Goal: Task Accomplishment & Management: Use online tool/utility

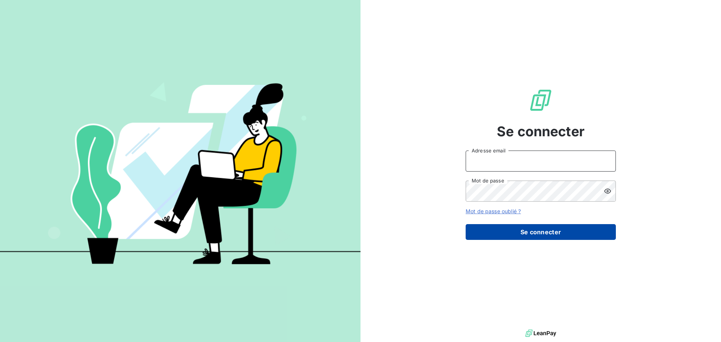
type input "[PERSON_NAME][EMAIL_ADDRESS][DOMAIN_NAME]"
click at [517, 234] on button "Se connecter" at bounding box center [541, 232] width 150 height 16
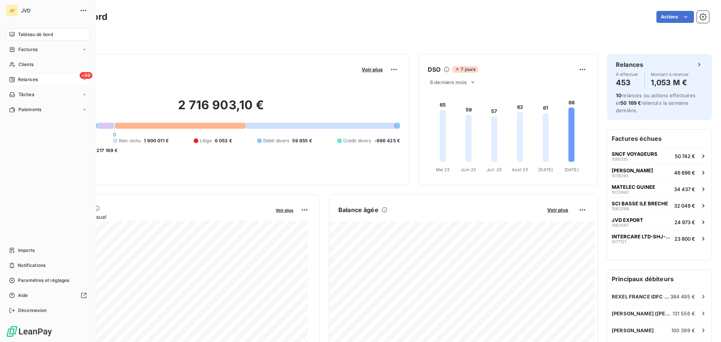
click at [33, 79] on span "Relances" at bounding box center [28, 79] width 20 height 7
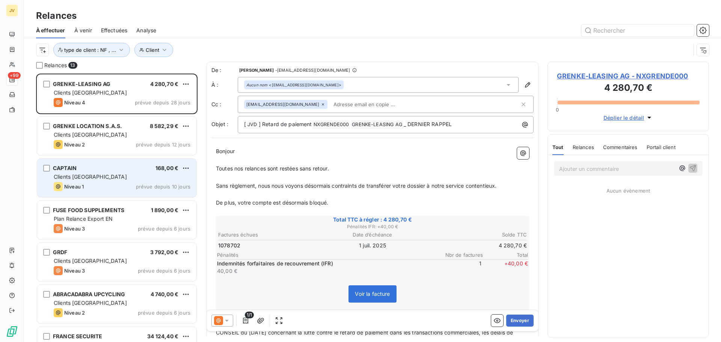
click at [108, 176] on div "Clients [GEOGRAPHIC_DATA]" at bounding box center [122, 177] width 137 height 8
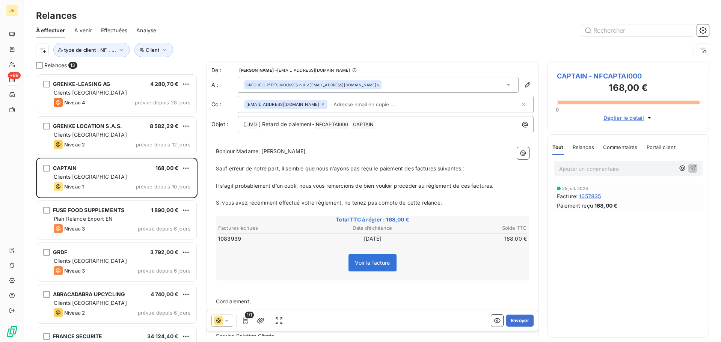
click at [321, 104] on icon at bounding box center [323, 104] width 5 height 5
click at [273, 149] on span "Bonjour Madame, [PERSON_NAME]," at bounding box center [261, 150] width 91 height 6
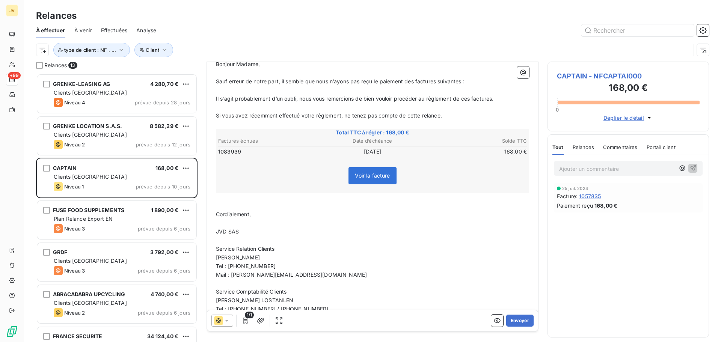
scroll to position [113, 0]
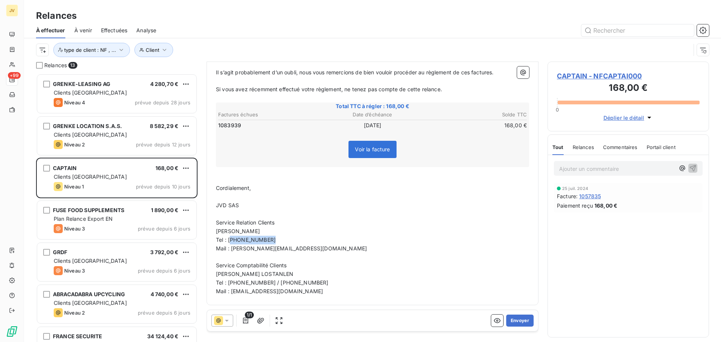
drag, startPoint x: 268, startPoint y: 240, endPoint x: 232, endPoint y: 243, distance: 36.9
click at [232, 243] on p "Tel : [PHONE_NUMBER]" at bounding box center [372, 240] width 313 height 9
drag, startPoint x: 267, startPoint y: 249, endPoint x: 231, endPoint y: 250, distance: 35.7
click at [231, 250] on span "Mail : [PERSON_NAME][EMAIL_ADDRESS][DOMAIN_NAME]" at bounding box center [291, 248] width 151 height 6
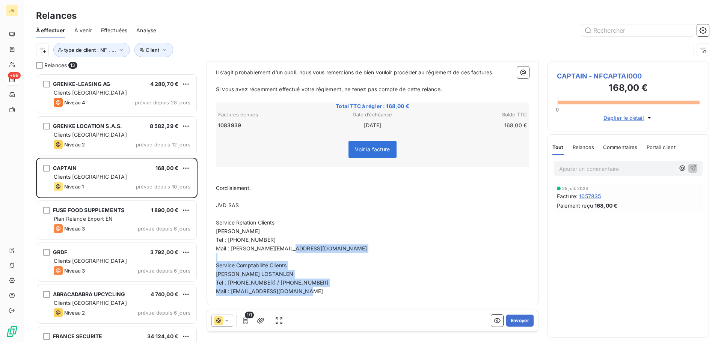
drag, startPoint x: 299, startPoint y: 271, endPoint x: 316, endPoint y: 299, distance: 32.3
click at [316, 299] on div "Bonjour Madame, ﻿ Sauf erreur de notre part, il semble que nous n’ayons pas reç…" at bounding box center [372, 164] width 322 height 271
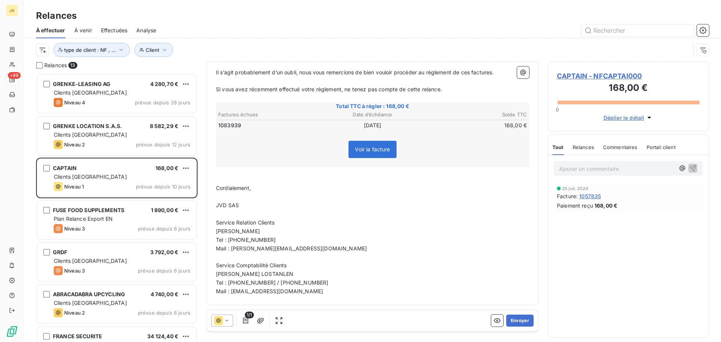
click at [241, 240] on span "Tel : [PHONE_NUMBER]" at bounding box center [246, 240] width 60 height 6
click at [227, 231] on span "[PERSON_NAME]" at bounding box center [238, 231] width 44 height 6
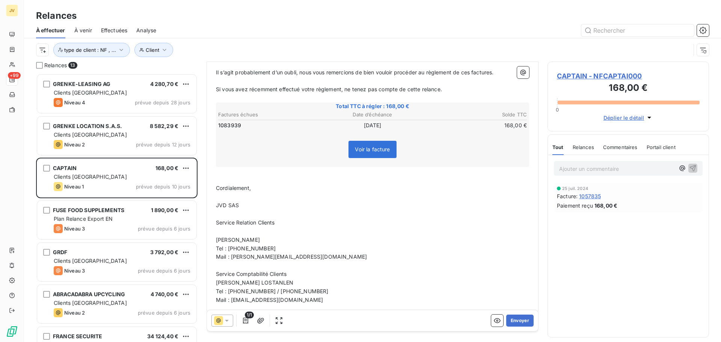
scroll to position [122, 0]
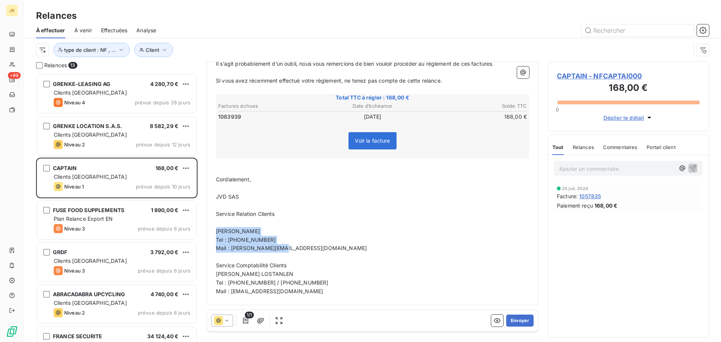
drag, startPoint x: 286, startPoint y: 246, endPoint x: 208, endPoint y: 232, distance: 78.6
click at [208, 232] on div "De : [PERSON_NAME] - [EMAIL_ADDRESS][DOMAIN_NAME] À : CRÈCHE O P'TITS MOUSSES n…" at bounding box center [373, 122] width 332 height 365
drag, startPoint x: 285, startPoint y: 246, endPoint x: 211, endPoint y: 231, distance: 75.6
click at [211, 231] on div "Bonjour Madame, ﻿ Sauf erreur de notre part, il semble que nous n’ayons pas reç…" at bounding box center [372, 161] width 322 height 280
copy div "[PERSON_NAME] Tel : [PHONE_NUMBER] Mail : [PERSON_NAME][EMAIL_ADDRESS][DOMAIN_N…"
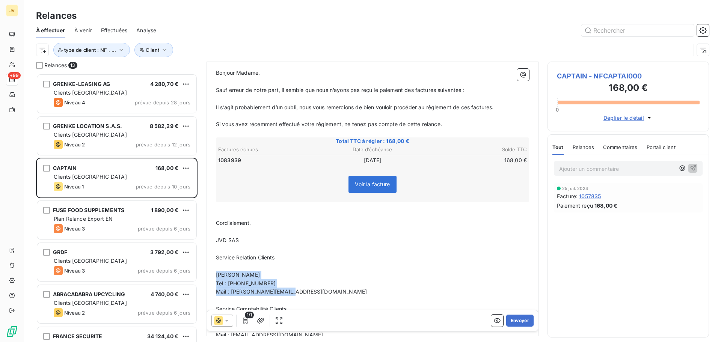
scroll to position [0, 0]
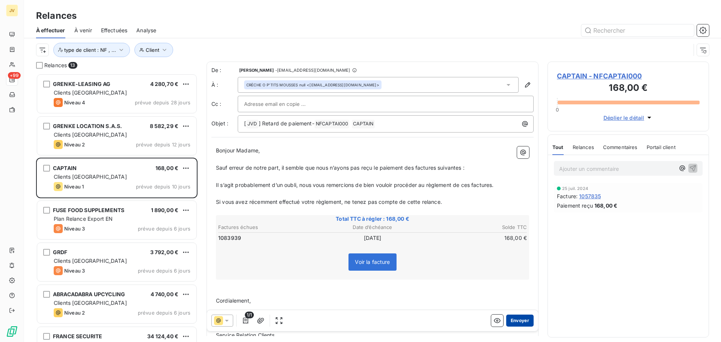
click at [513, 320] on button "Envoyer" at bounding box center [519, 321] width 27 height 12
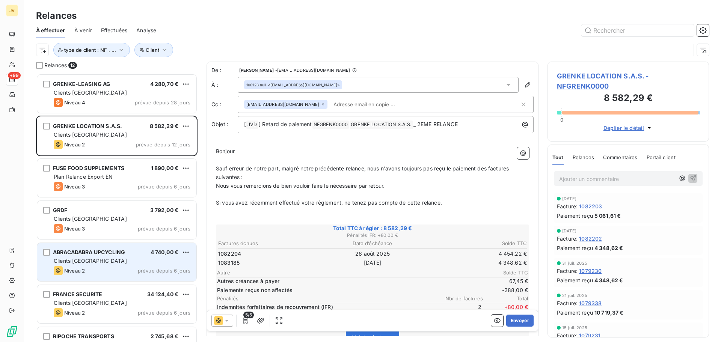
click at [122, 264] on div "Clients [GEOGRAPHIC_DATA]" at bounding box center [122, 261] width 137 height 8
